Goal: Check status: Check status

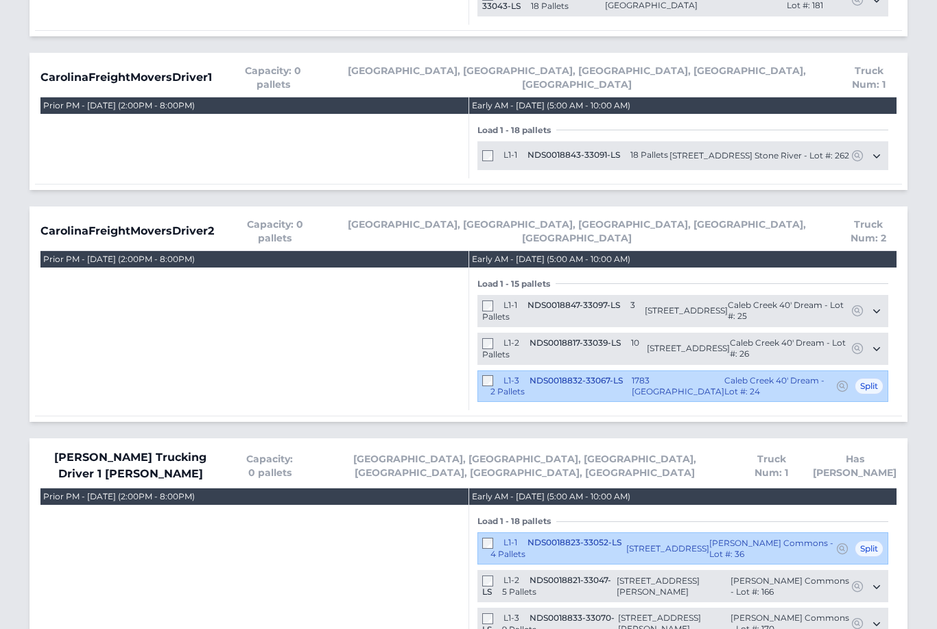
click at [495, 333] on div "L1-2 NDS0018817-33039-LS 10 Pallets 1787 Mallard Drive Kernersville, NC 27284 C…" at bounding box center [682, 349] width 411 height 32
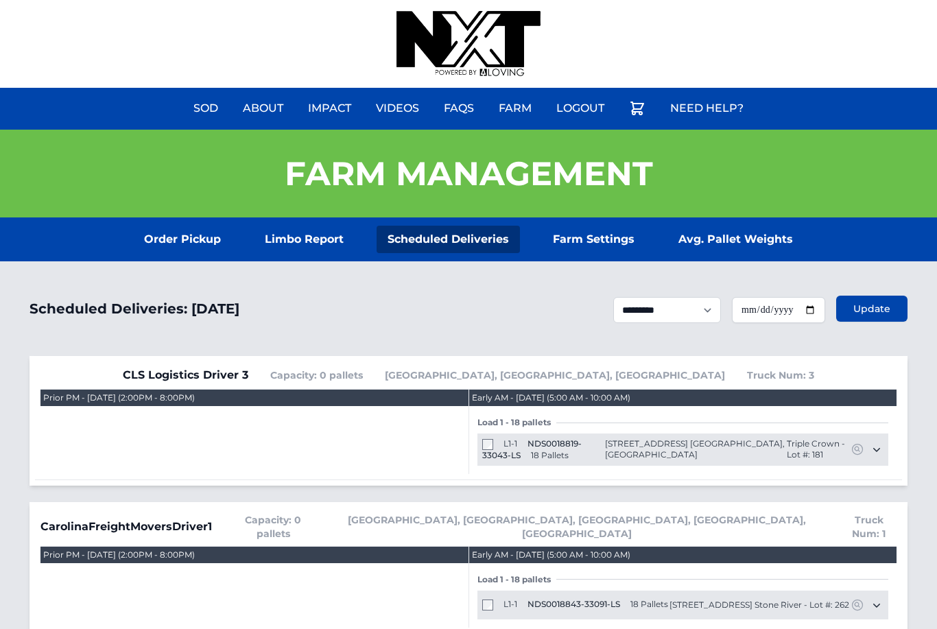
click at [187, 252] on link "Order Pickup" at bounding box center [182, 239] width 99 height 27
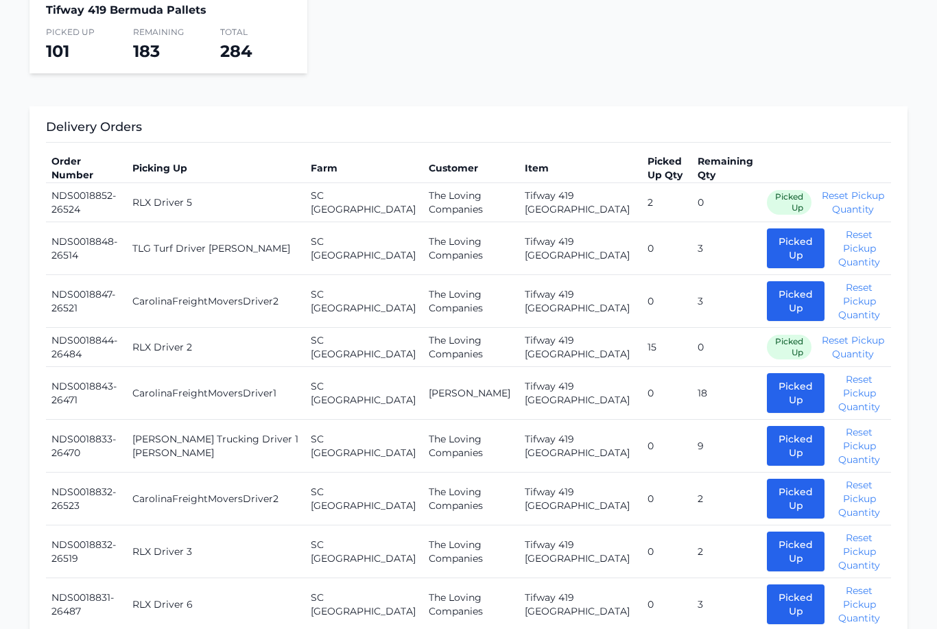
scroll to position [432, 0]
click at [767, 308] on button "Picked Up" at bounding box center [796, 301] width 58 height 40
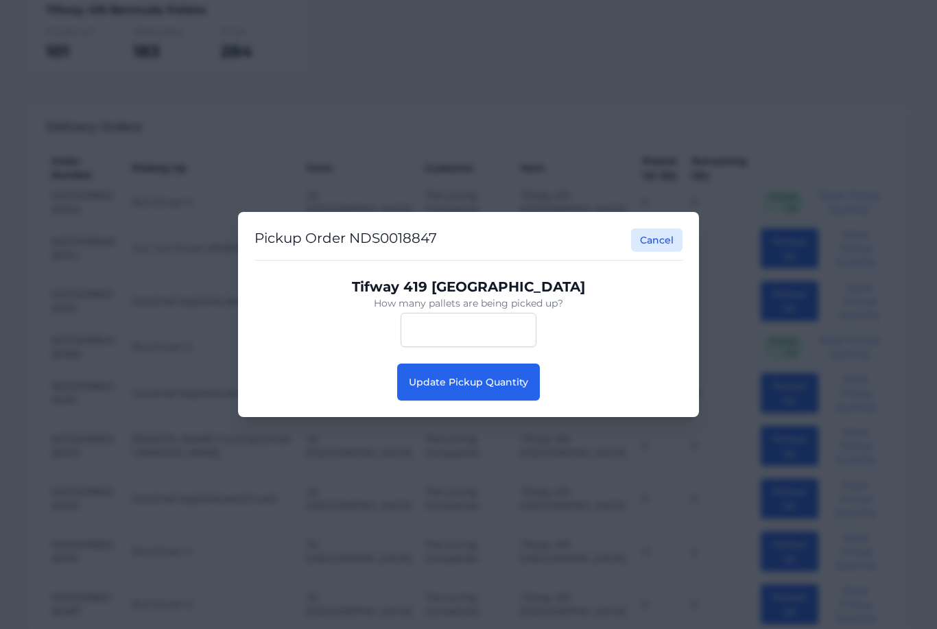
click at [518, 388] on span "Update Pickup Quantity" at bounding box center [468, 382] width 119 height 12
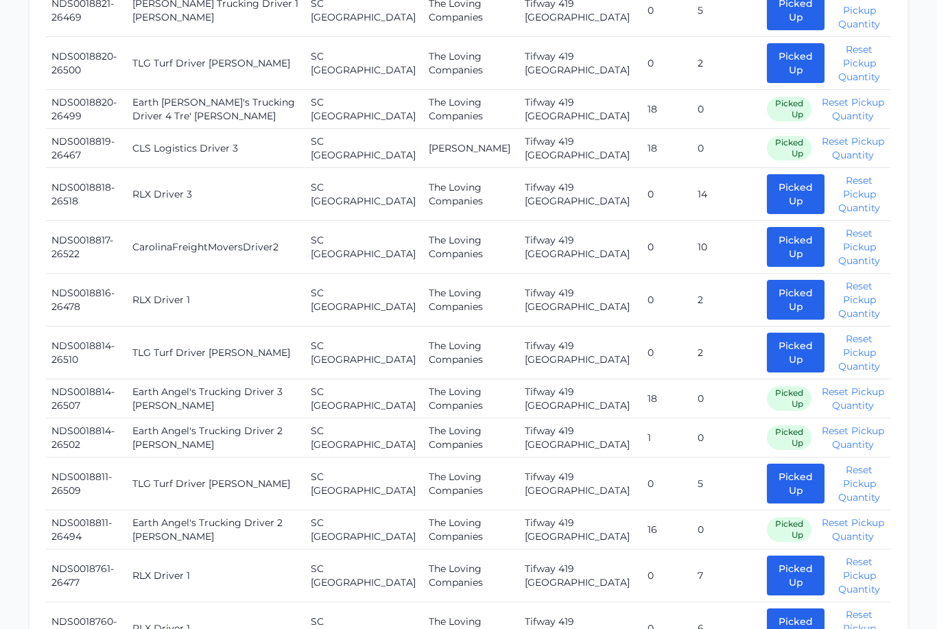
scroll to position [1719, 0]
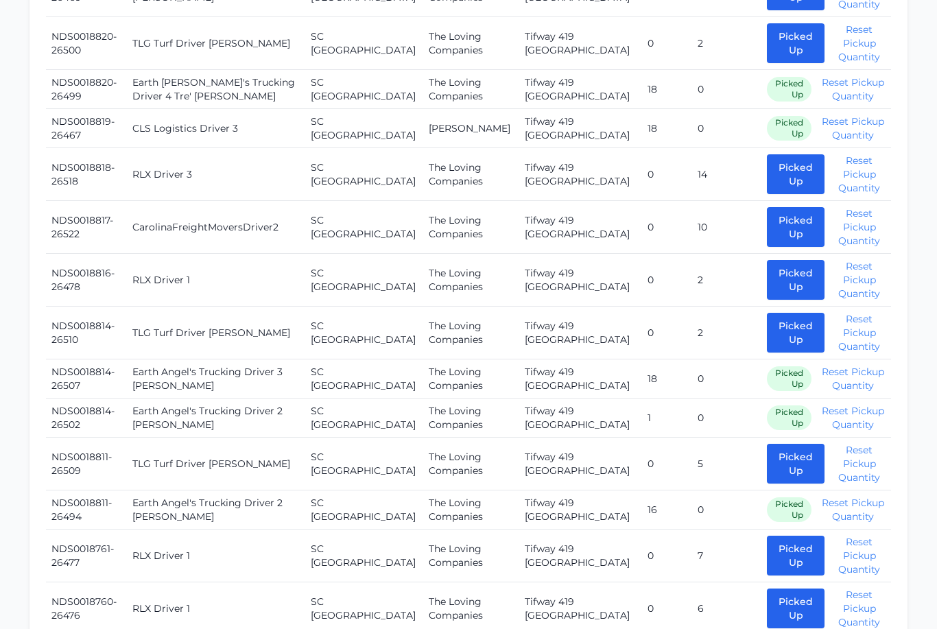
click at [767, 207] on button "Picked Up" at bounding box center [796, 227] width 58 height 40
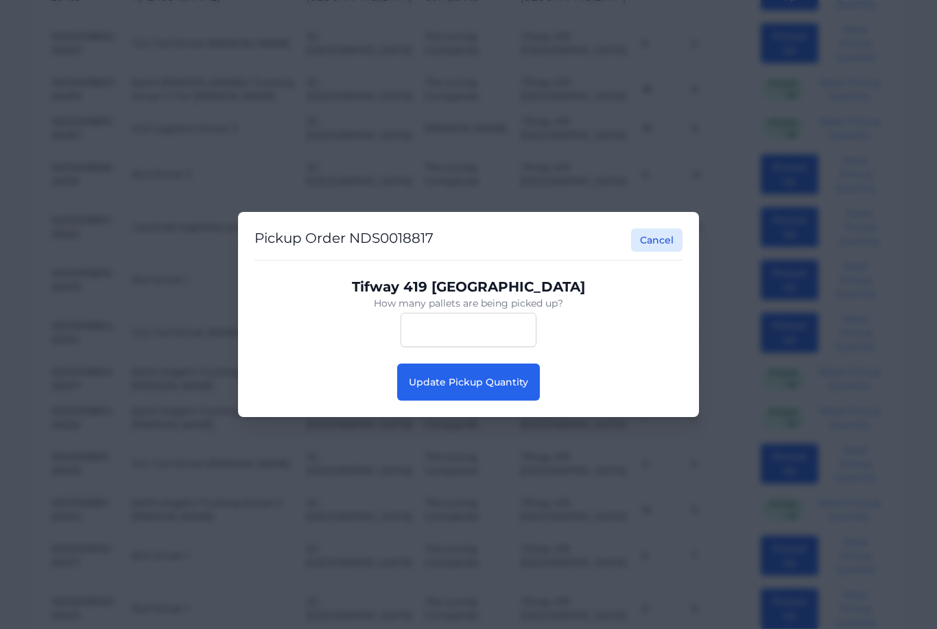
click at [501, 391] on button "Update Pickup Quantity" at bounding box center [468, 382] width 143 height 37
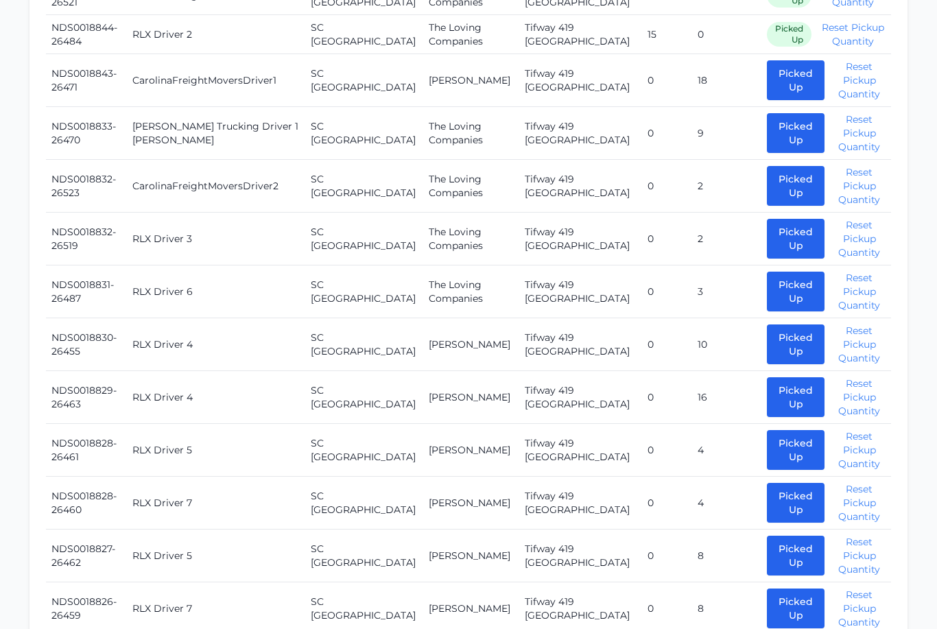
scroll to position [726, 0]
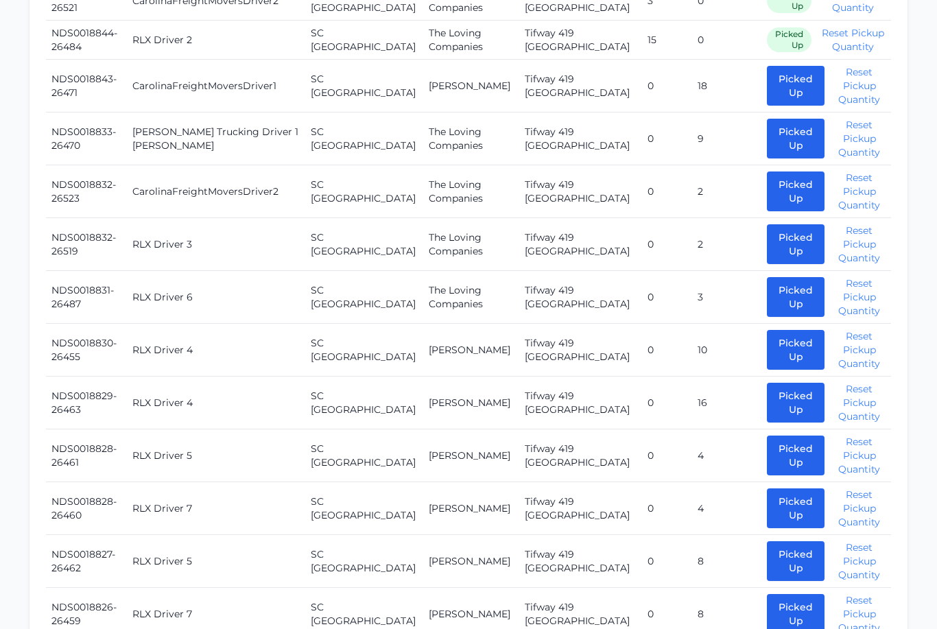
click at [767, 198] on button "Picked Up" at bounding box center [796, 191] width 58 height 40
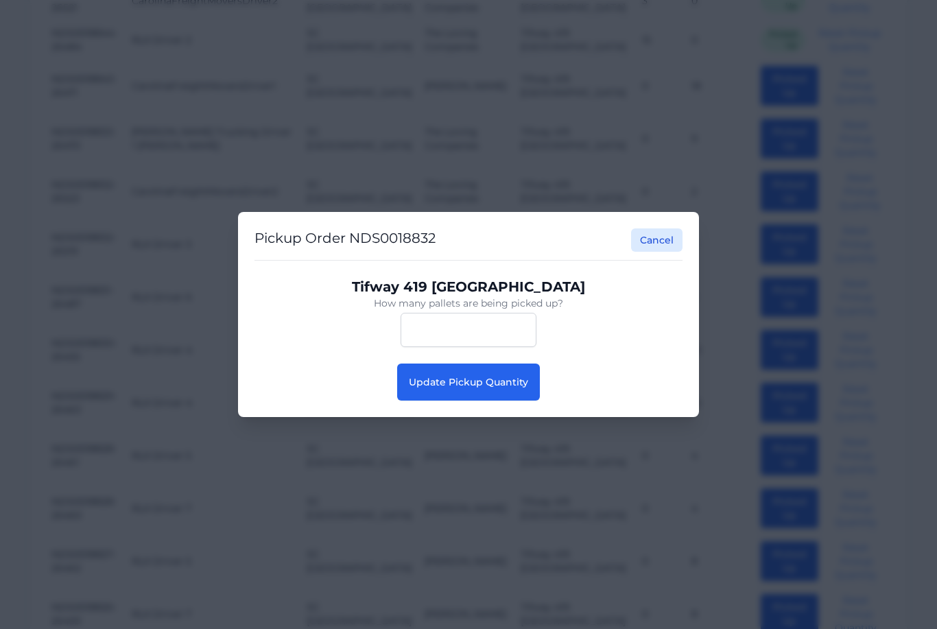
click at [508, 390] on button "Update Pickup Quantity" at bounding box center [468, 382] width 143 height 37
